Goal: Task Accomplishment & Management: Complete application form

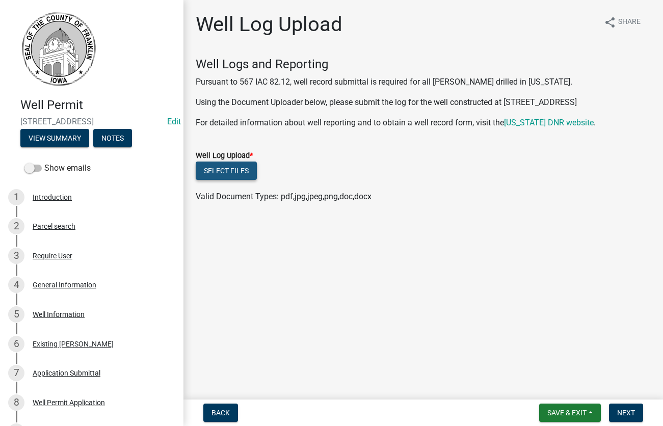
click at [219, 168] on button "Select files" at bounding box center [226, 171] width 61 height 18
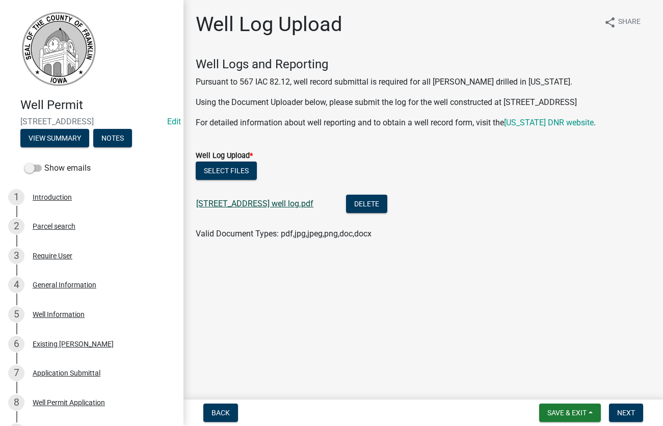
click at [246, 206] on link "[STREET_ADDRESS] well log.pdf" at bounding box center [254, 204] width 117 height 10
drag, startPoint x: 623, startPoint y: 407, endPoint x: 619, endPoint y: 398, distance: 8.9
click at [623, 405] on button "Next" at bounding box center [626, 413] width 34 height 18
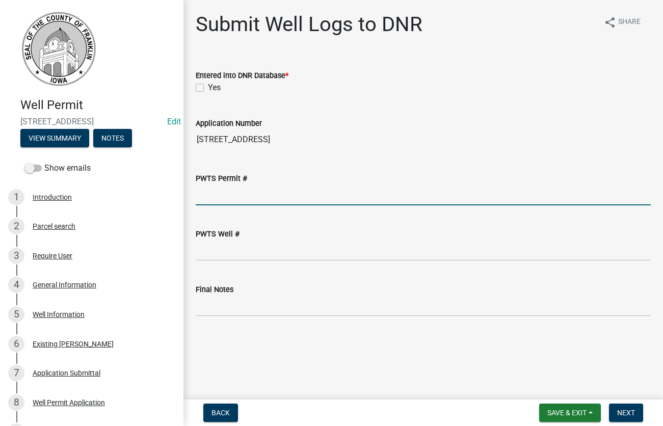
drag, startPoint x: 238, startPoint y: 194, endPoint x: 259, endPoint y: 194, distance: 21.4
click at [239, 194] on input "PWTS Permit #" at bounding box center [423, 194] width 455 height 21
type input "65229"
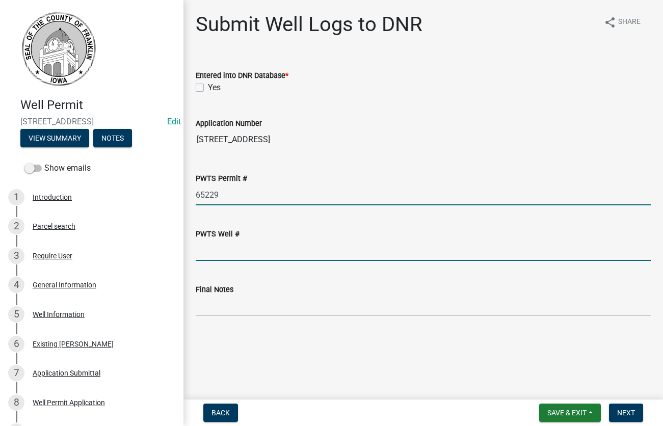
click at [219, 255] on input "PWTS Well #" at bounding box center [423, 250] width 455 height 21
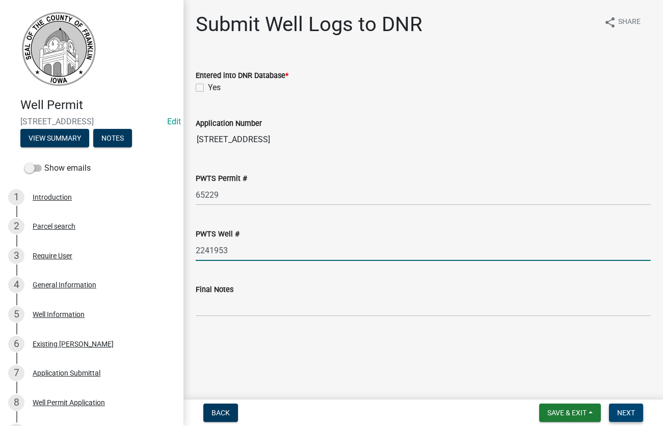
type input "2241953"
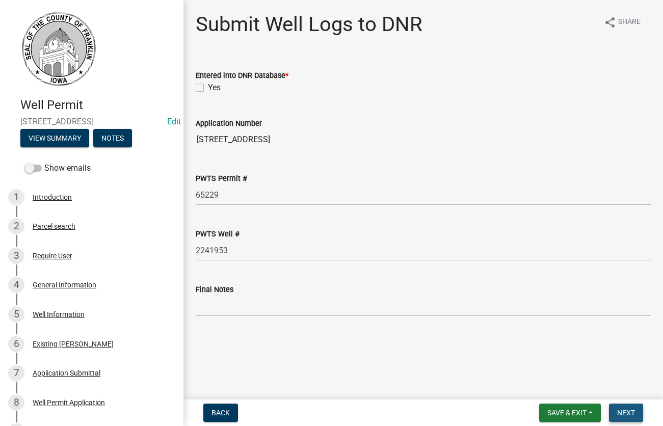
click at [624, 414] on span "Next" at bounding box center [626, 413] width 18 height 8
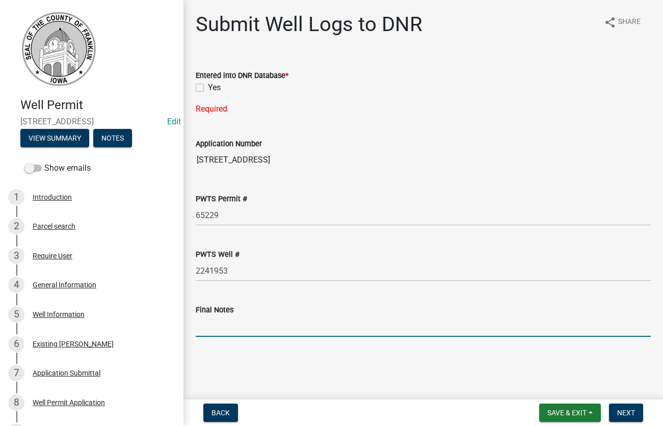
click at [226, 324] on input "Final Notes" at bounding box center [423, 326] width 455 height 21
type input "needs tested [DATE]"
click at [630, 414] on span "Next" at bounding box center [626, 413] width 18 height 8
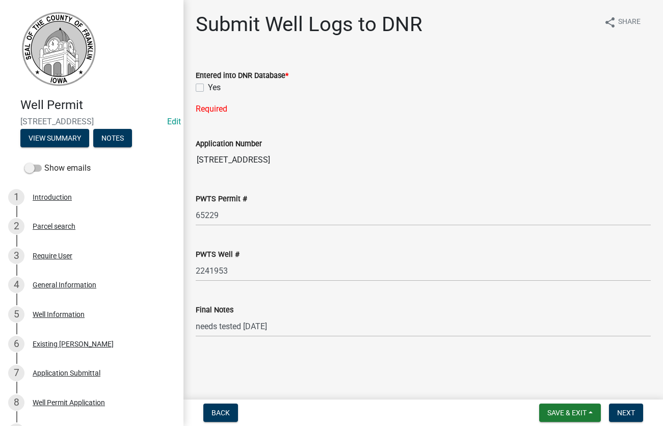
click at [208, 85] on label "Yes" at bounding box center [214, 88] width 13 height 12
click at [208, 85] on input "Yes" at bounding box center [211, 85] width 7 height 7
checkbox input "true"
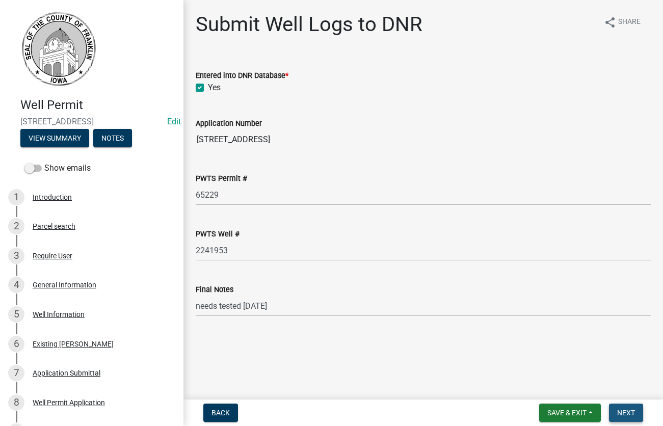
click at [620, 412] on span "Next" at bounding box center [626, 413] width 18 height 8
